Goal: Book appointment/travel/reservation

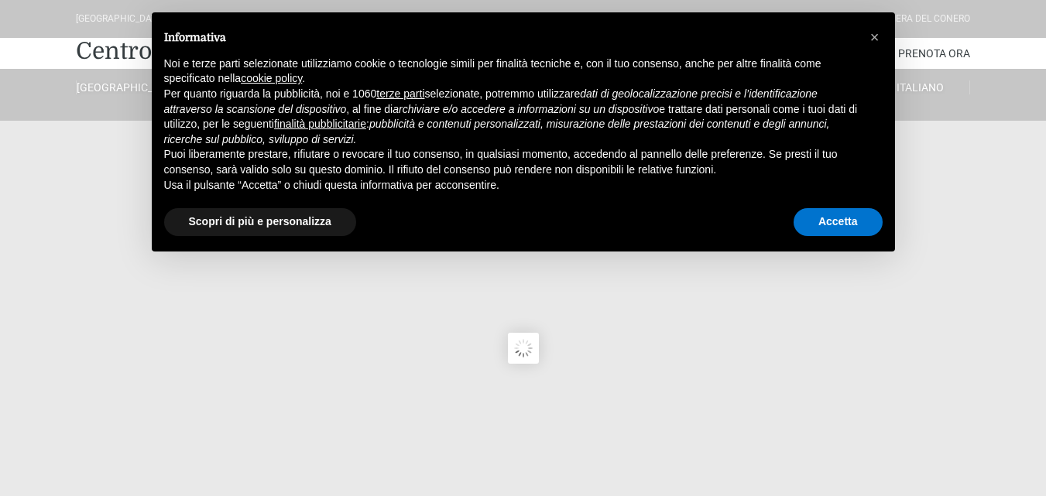
type input "[DATE]"
click at [826, 222] on button "Accetta" at bounding box center [838, 222] width 89 height 28
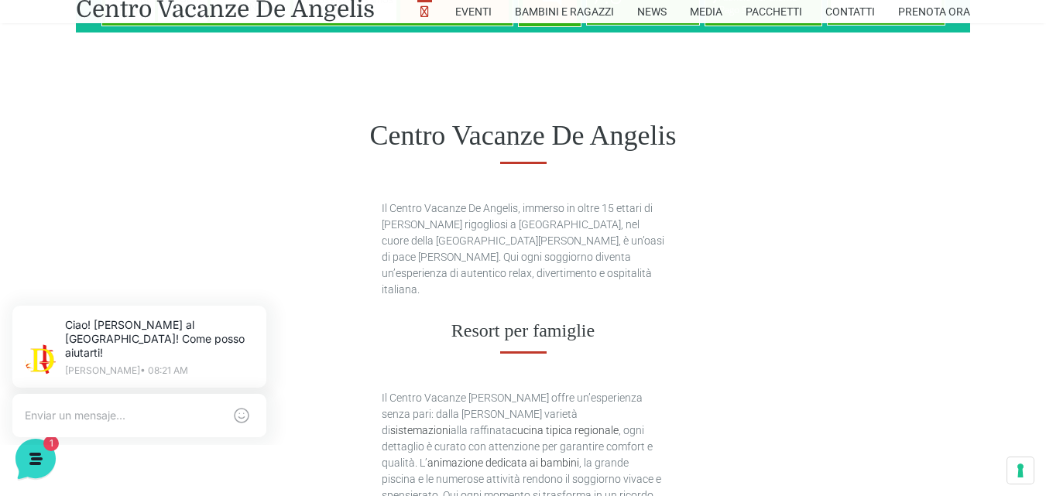
scroll to position [697, 0]
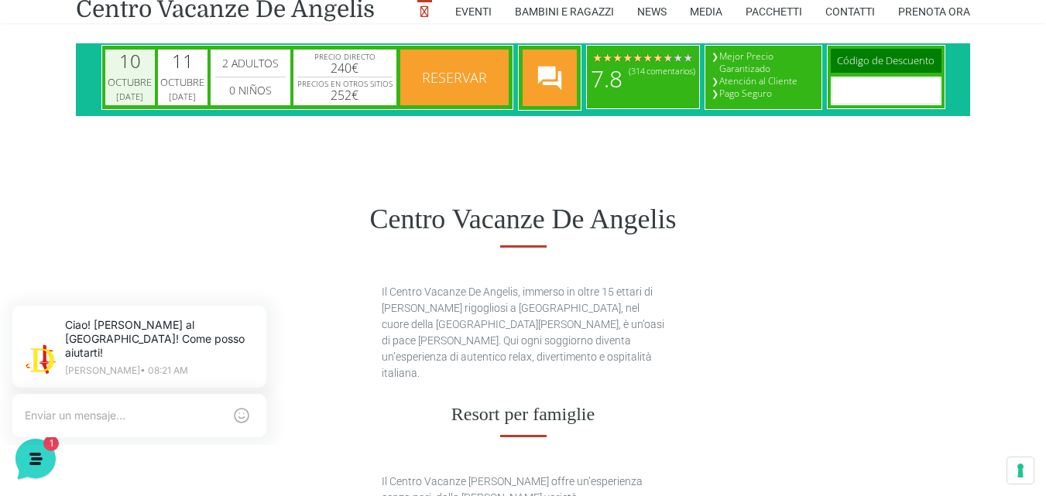
click at [127, 75] on div "Octubre" at bounding box center [130, 82] width 45 height 15
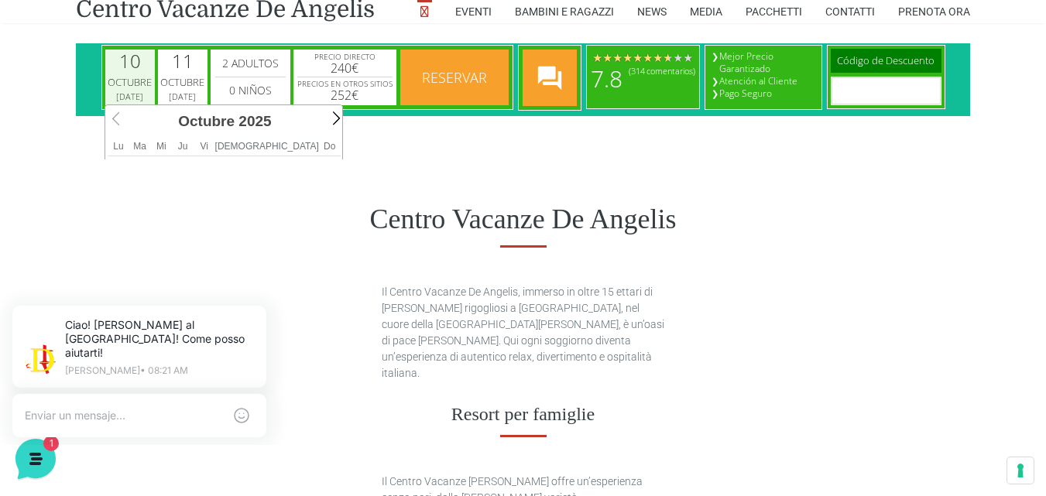
scroll to position [0, 7]
click at [335, 122] on span "Next" at bounding box center [334, 118] width 18 height 18
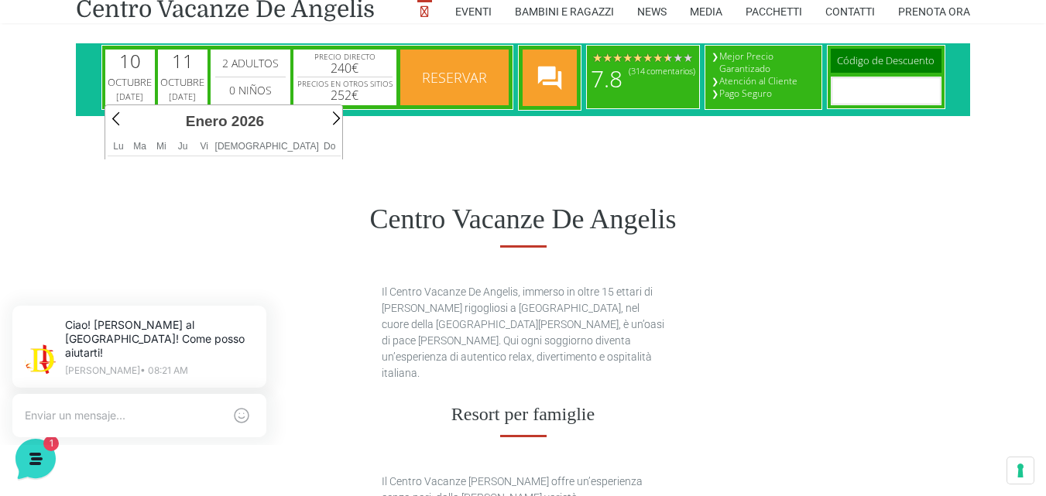
click at [335, 122] on span "Next" at bounding box center [334, 118] width 18 height 18
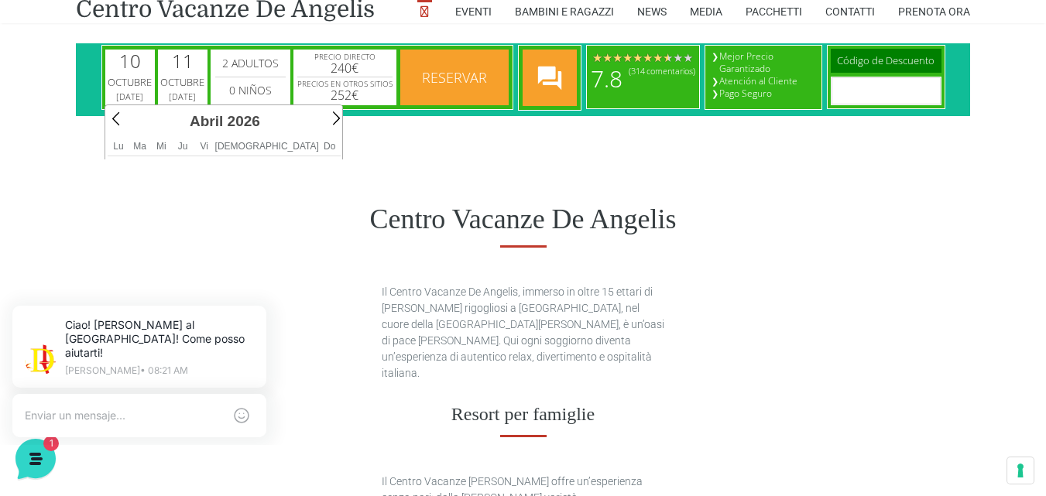
click at [335, 122] on span "Next" at bounding box center [334, 118] width 18 height 18
click at [129, 149] on th "Lu" at bounding box center [119, 146] width 22 height 19
click at [123, 151] on span "Lu" at bounding box center [118, 146] width 10 height 11
click at [111, 117] on span "Prev" at bounding box center [118, 118] width 18 height 18
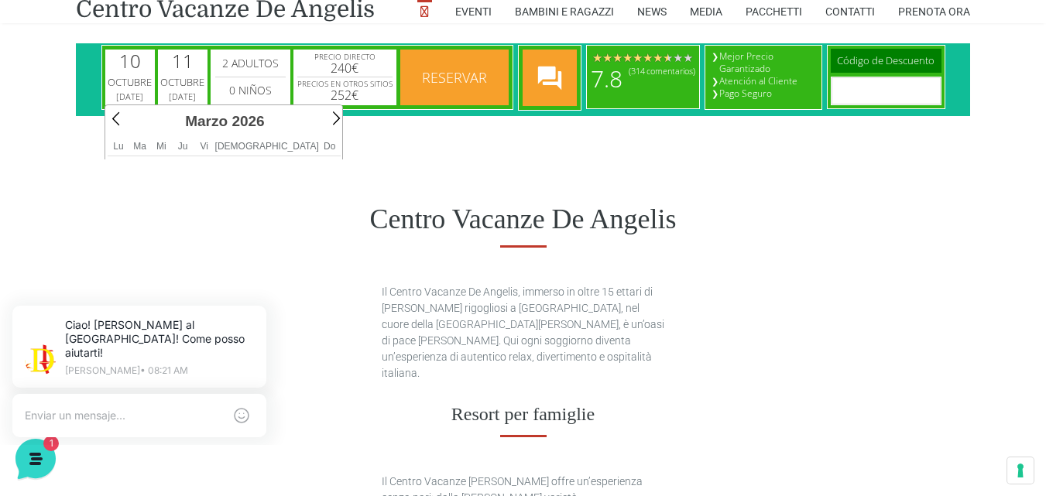
click at [111, 117] on span "Prev" at bounding box center [118, 118] width 18 height 18
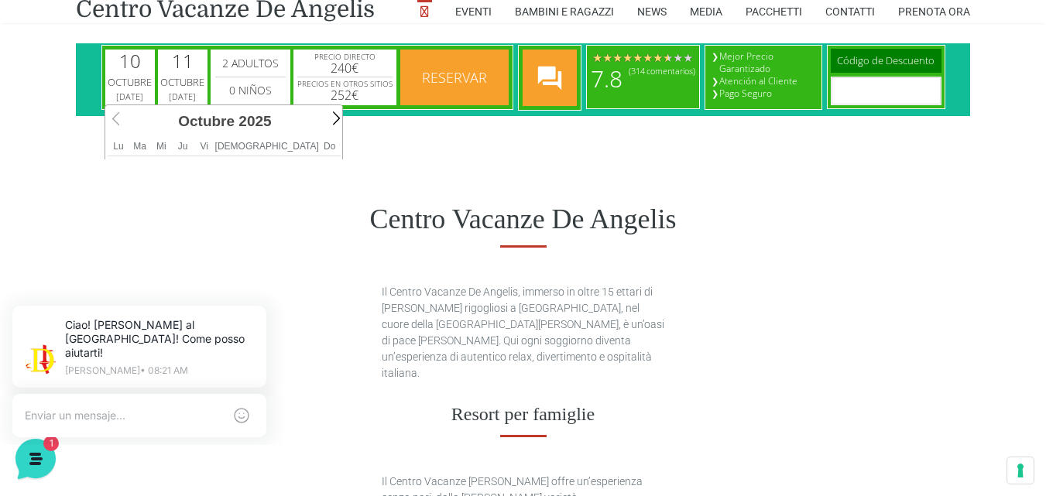
click at [111, 117] on span "Prev" at bounding box center [118, 118] width 18 height 18
click at [269, 122] on span "2025" at bounding box center [254, 121] width 33 height 16
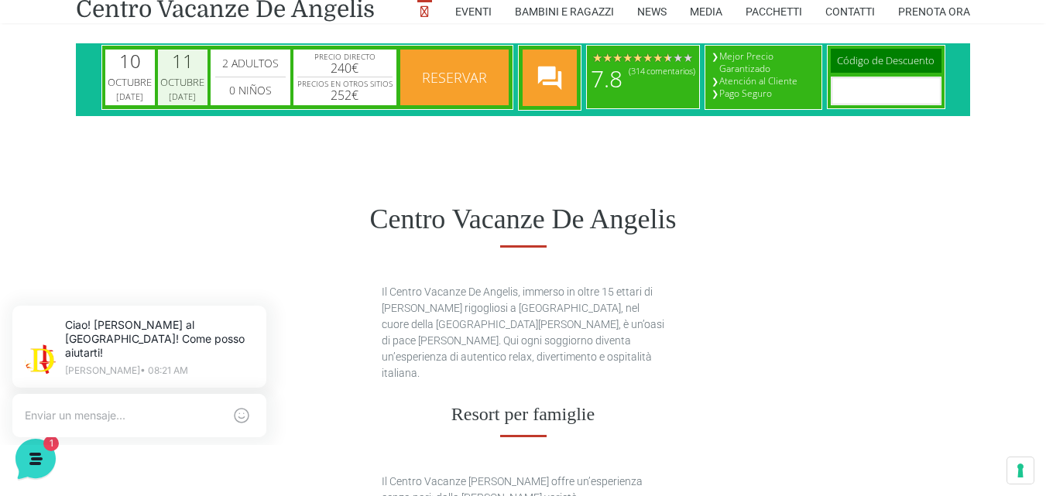
click at [189, 77] on div "Octubre" at bounding box center [182, 82] width 45 height 15
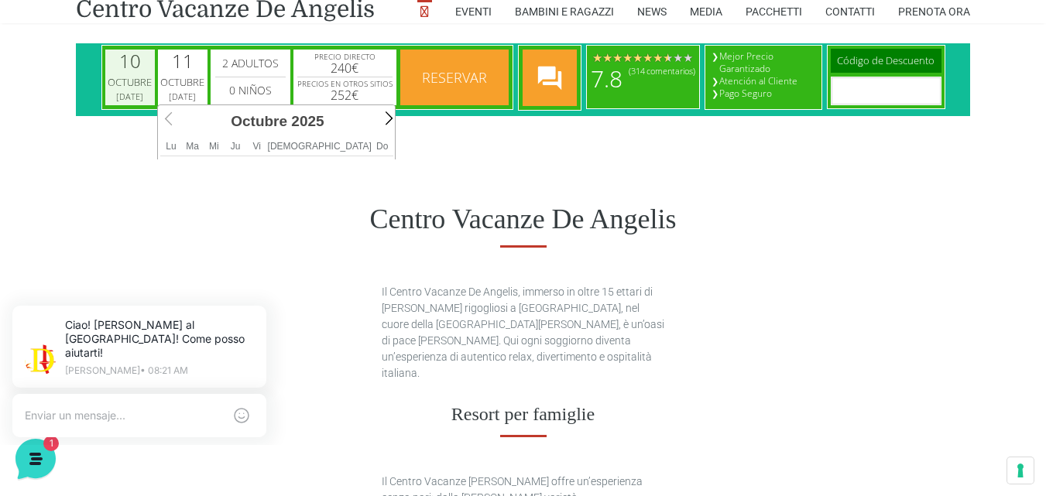
click at [125, 67] on div "10" at bounding box center [130, 61] width 22 height 19
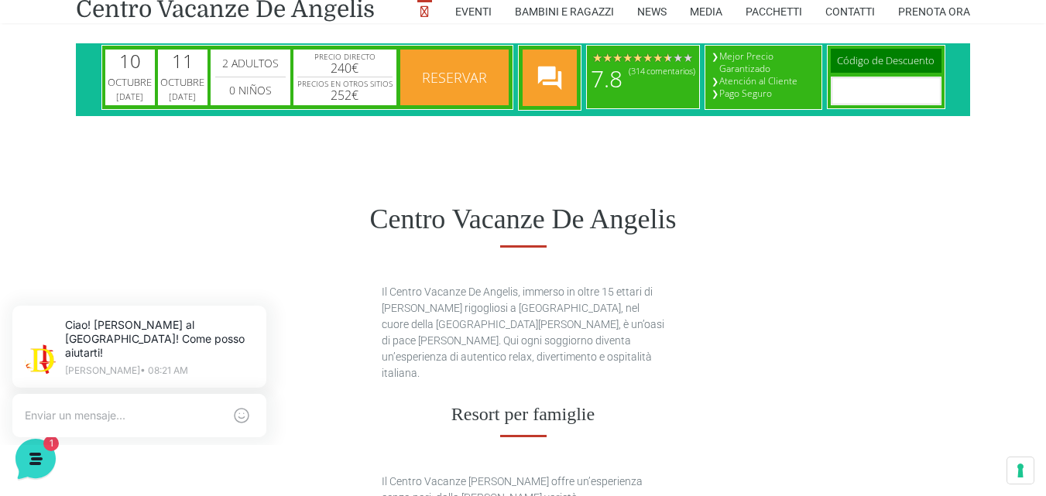
click at [499, 116] on html "[DATE] [DATE] image/svg+xml calendar .cls-1{fill:#fff} calendar [DATE] [DATE] i…" at bounding box center [523, 79] width 894 height 73
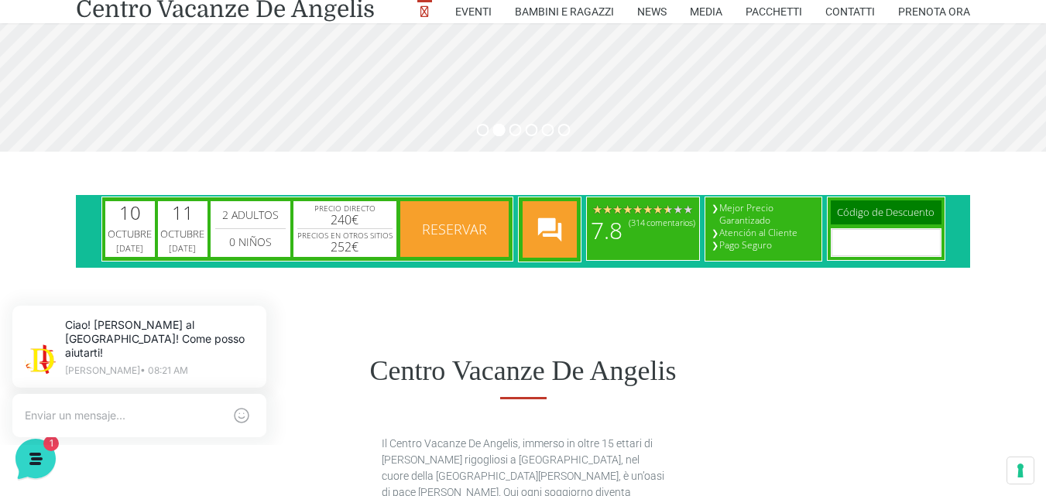
scroll to position [542, 0]
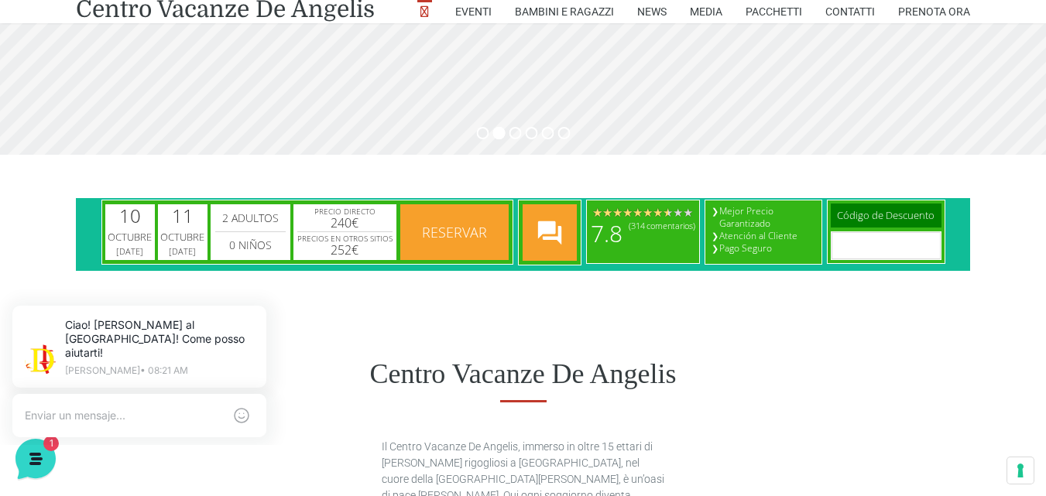
click at [457, 237] on span "Reservar" at bounding box center [454, 232] width 65 height 19
